Goal: Transaction & Acquisition: Purchase product/service

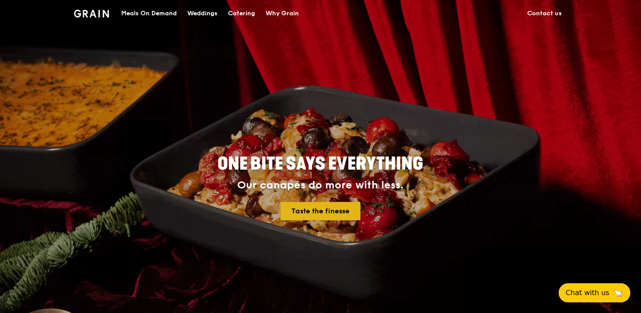
click at [340, 215] on link "Taste the finesse" at bounding box center [320, 211] width 80 height 18
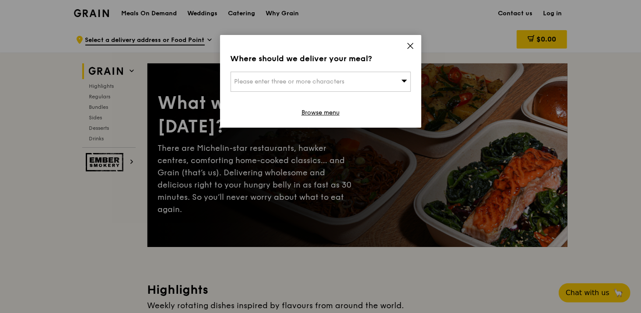
click at [394, 87] on div "Please enter three or more characters" at bounding box center [320, 82] width 180 height 20
click at [406, 59] on div "Where should we deliver your meal?" at bounding box center [320, 58] width 180 height 12
click at [330, 87] on div "Please enter three or more characters" at bounding box center [320, 82] width 180 height 20
type input "aljunied"
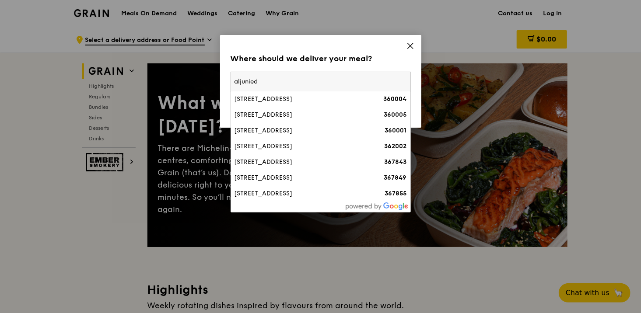
drag, startPoint x: 330, startPoint y: 87, endPoint x: 174, endPoint y: 66, distance: 157.9
click at [174, 66] on div "Where should we deliver your meal? Please enter three or more characters aljuni…" at bounding box center [320, 156] width 641 height 313
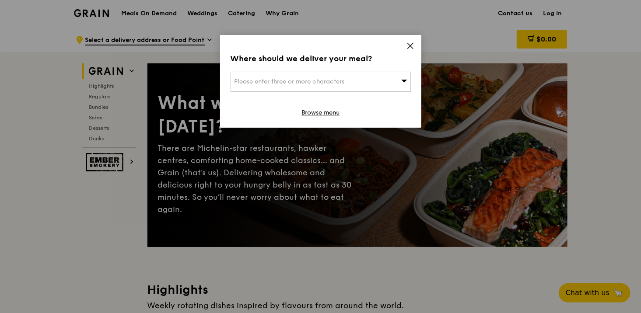
click at [258, 80] on span "Please enter three or more characters" at bounding box center [289, 81] width 110 height 7
type input "space21"
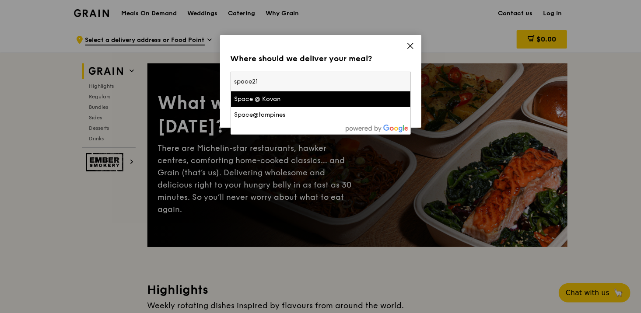
drag, startPoint x: 268, startPoint y: 81, endPoint x: 226, endPoint y: 76, distance: 41.8
click at [226, 76] on div "Where should we deliver your meal? Please enter three or more characters space2…" at bounding box center [320, 81] width 201 height 93
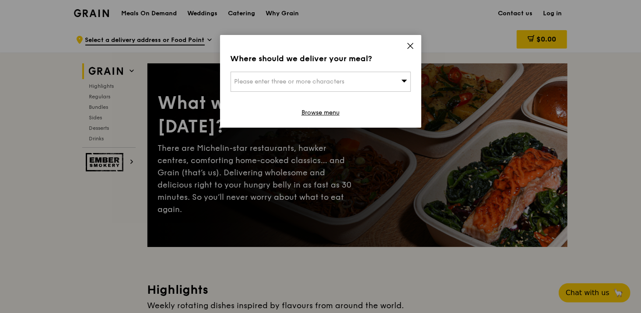
click at [241, 80] on span "Please enter three or more characters" at bounding box center [289, 81] width 110 height 7
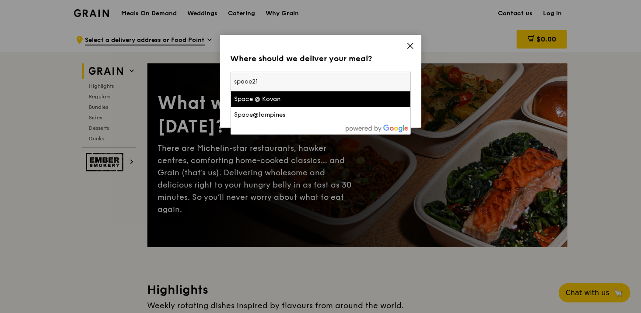
click at [241, 80] on input "space21" at bounding box center [320, 81] width 179 height 19
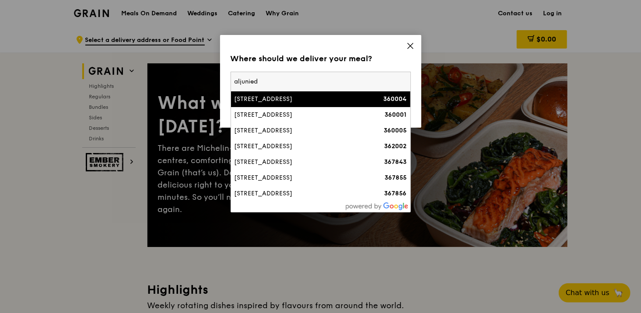
type input "aljunied"
click at [268, 102] on div "[STREET_ADDRESS]" at bounding box center [298, 99] width 129 height 9
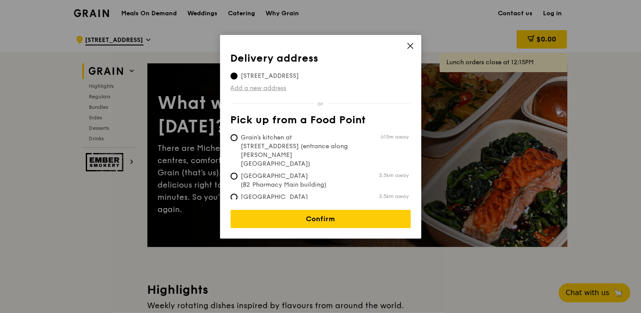
click at [269, 89] on link "Add a new address" at bounding box center [320, 88] width 180 height 9
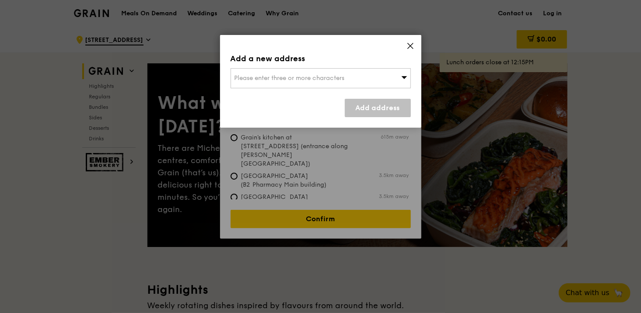
click at [275, 80] on span "Please enter three or more characters" at bounding box center [289, 77] width 110 height 7
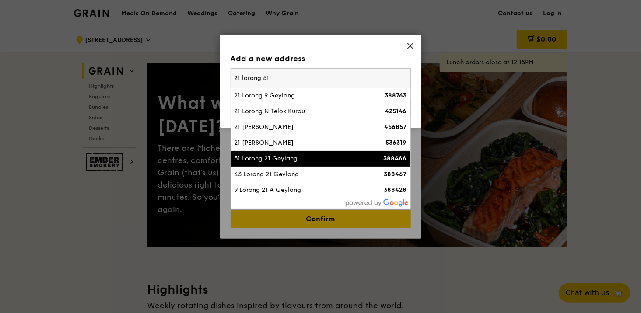
type input "21 lorong 51"
click at [290, 158] on div "51 Lorong 21 Geylang" at bounding box center [298, 158] width 129 height 9
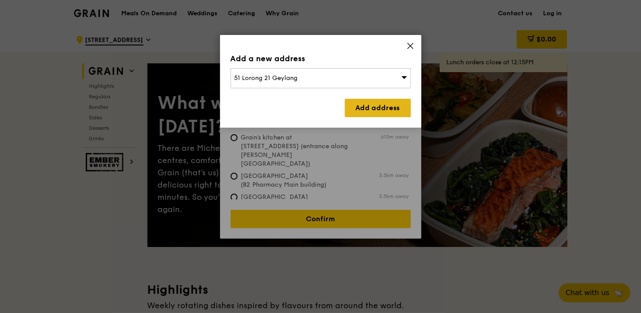
click at [363, 109] on link "Add address" at bounding box center [378, 108] width 66 height 18
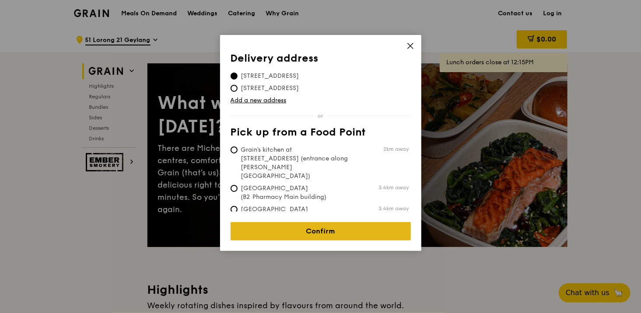
click at [279, 222] on link "Confirm" at bounding box center [320, 231] width 180 height 18
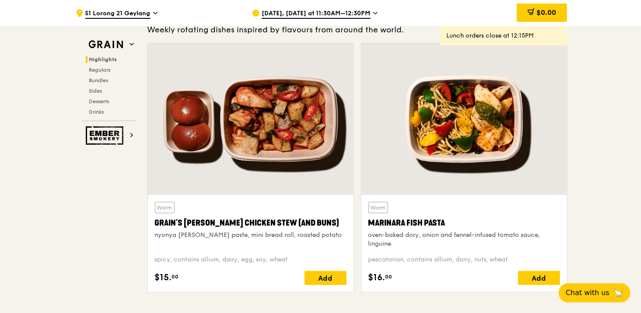
scroll to position [291, 0]
